Goal: Transaction & Acquisition: Purchase product/service

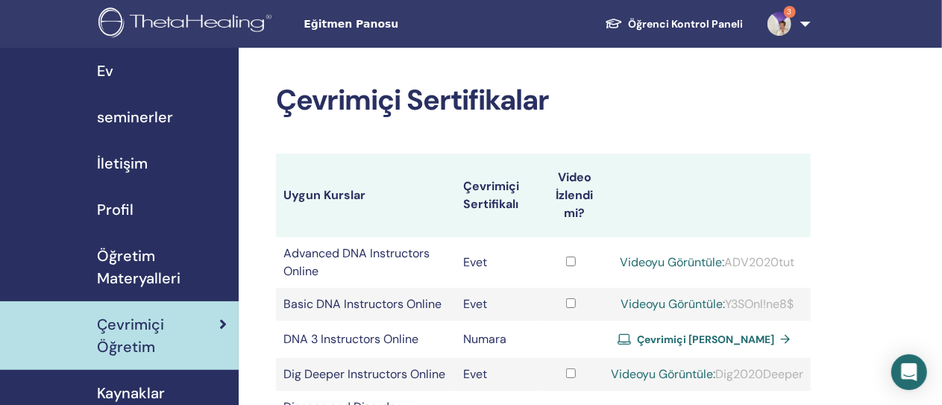
click at [213, 330] on span "Çevrimiçi Öğretim" at bounding box center [158, 335] width 122 height 45
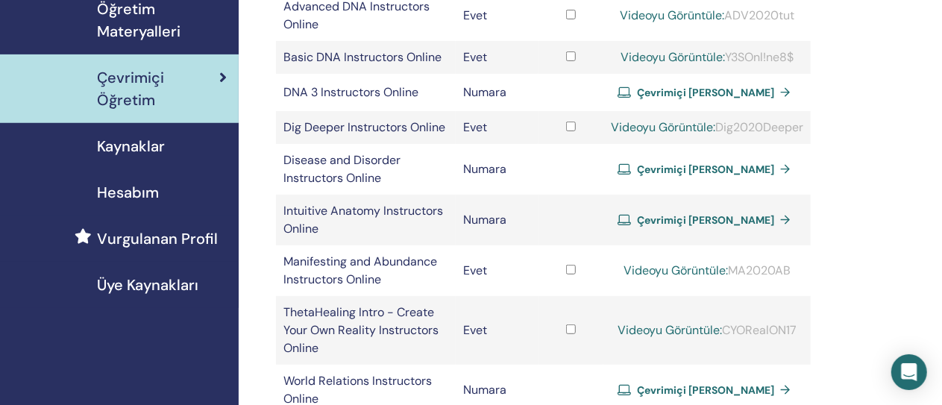
scroll to position [255, 0]
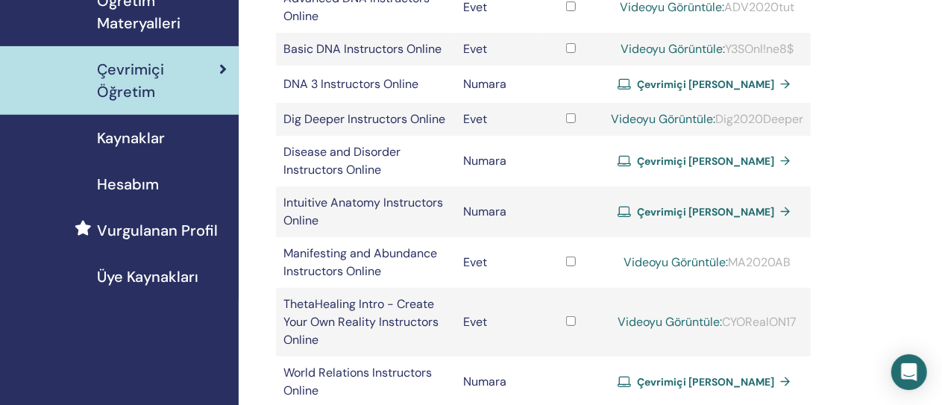
click at [758, 223] on link "Çevrimiçi Sertifika Alın" at bounding box center [707, 212] width 179 height 22
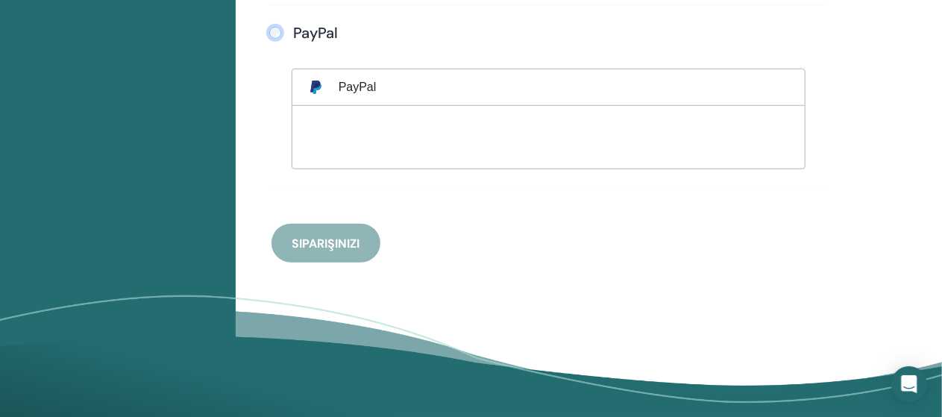
scroll to position [656, 0]
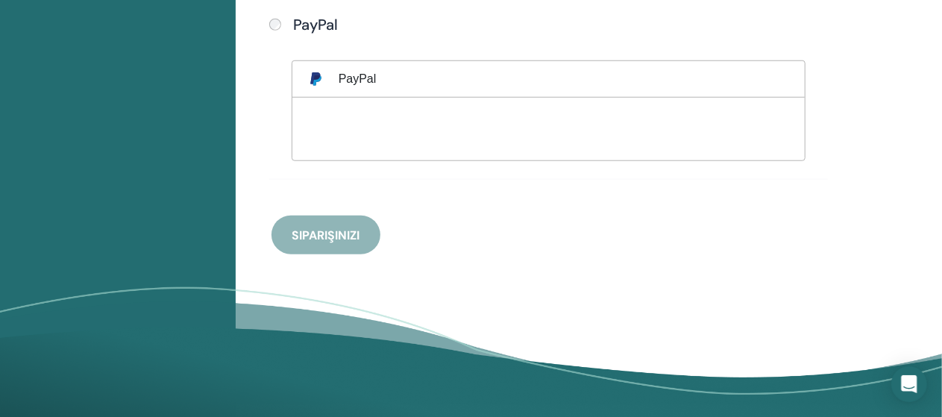
click at [336, 233] on div "**********" at bounding box center [549, 23] width 572 height 462
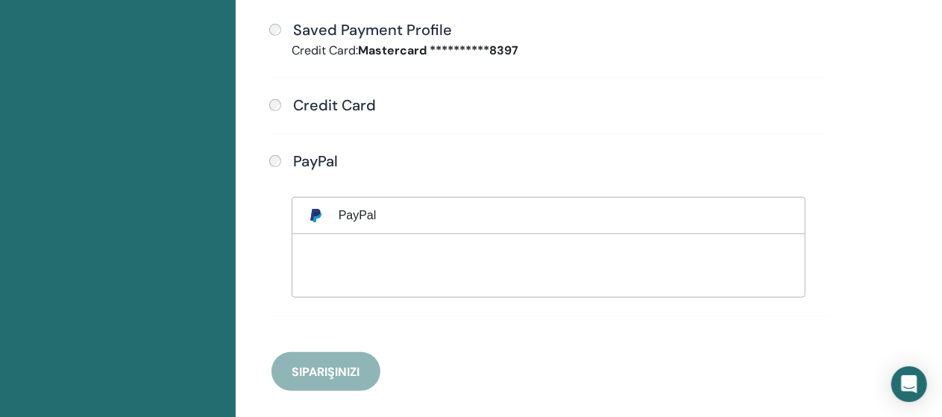
scroll to position [518, 0]
